Goal: Information Seeking & Learning: Learn about a topic

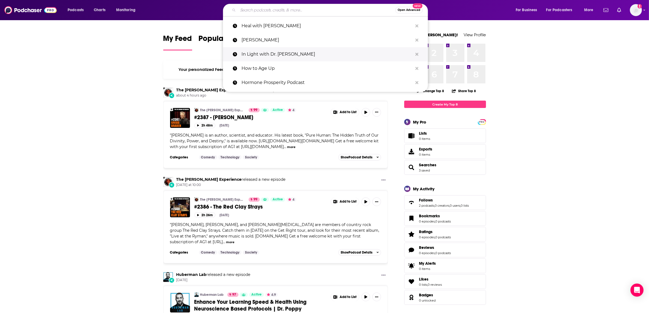
paste input "The [PERSON_NAME] Show"
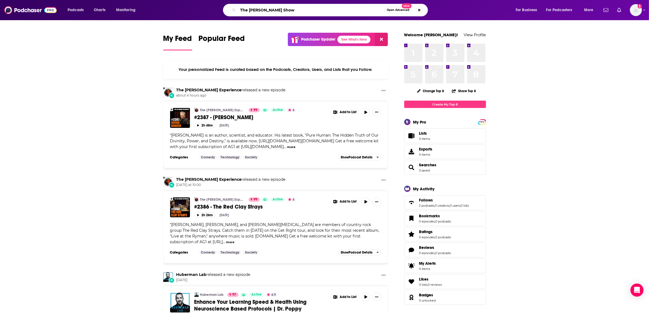
type input "The [PERSON_NAME] Show"
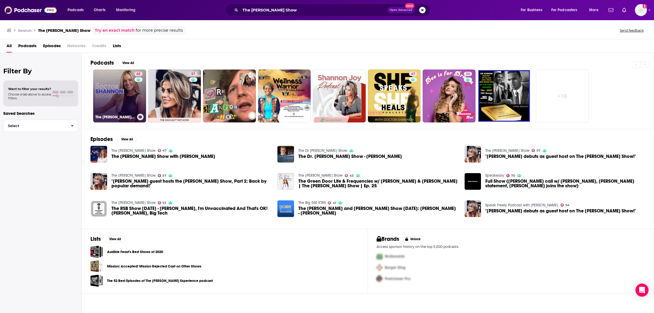
click at [116, 77] on link "62 The [PERSON_NAME] Show" at bounding box center [119, 96] width 53 height 53
